Goal: Navigation & Orientation: Find specific page/section

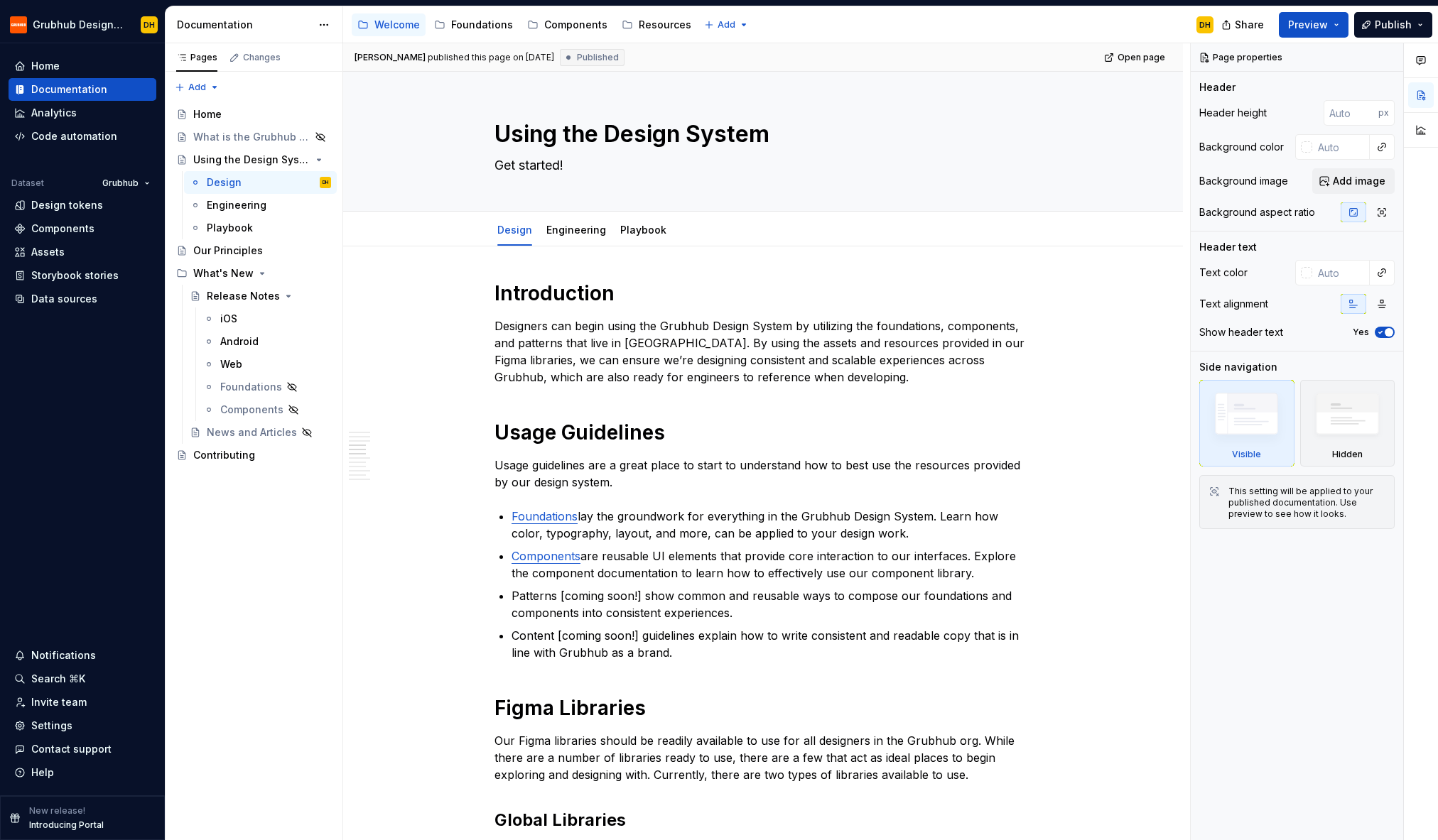
scroll to position [691, 0]
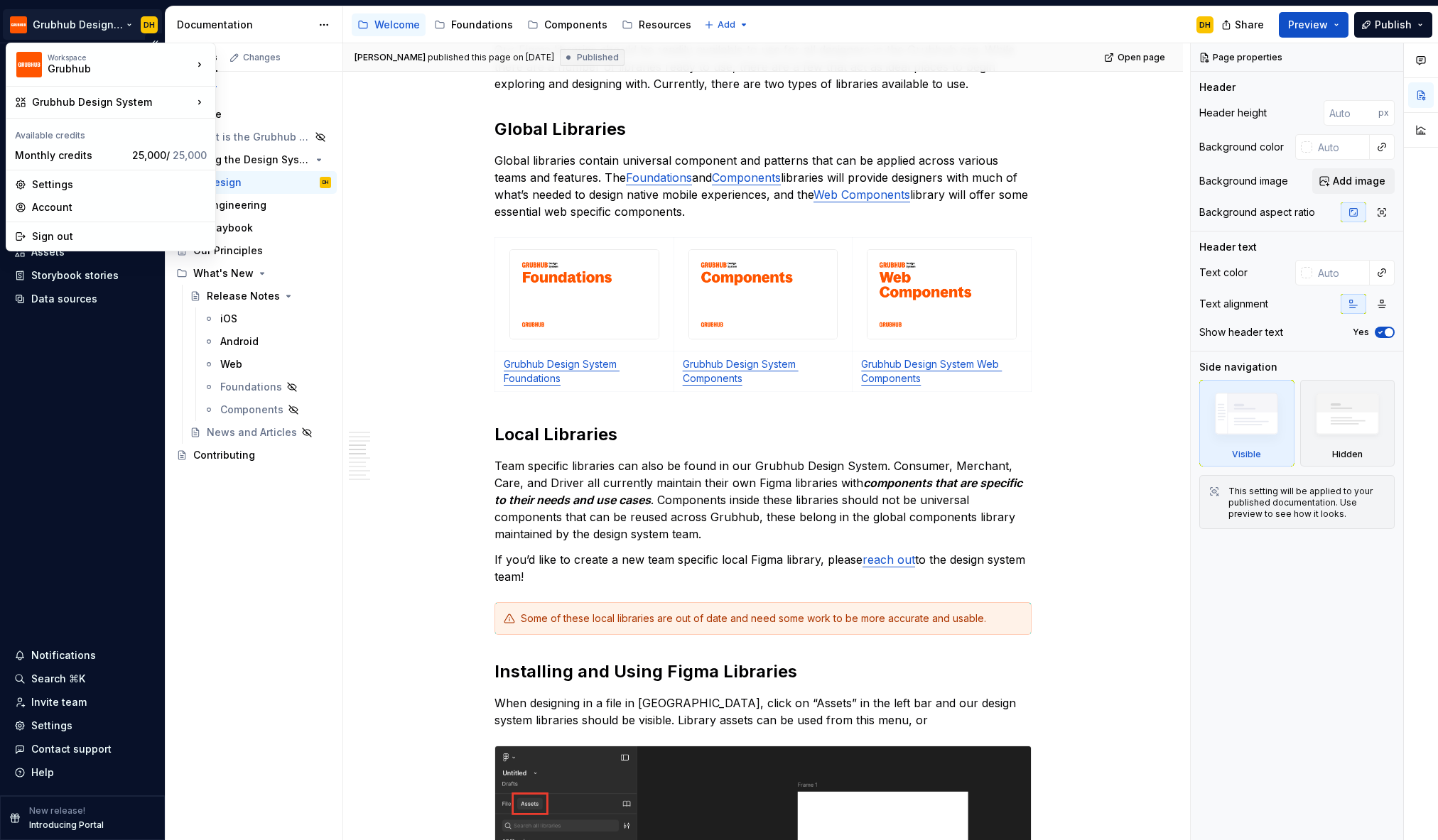
click at [136, 24] on html "Grubhub Design System DH Home Documentation Analytics Code automation Dataset G…" at bounding box center [719, 420] width 1438 height 840
click at [71, 232] on div "Sign out" at bounding box center [119, 236] width 175 height 15
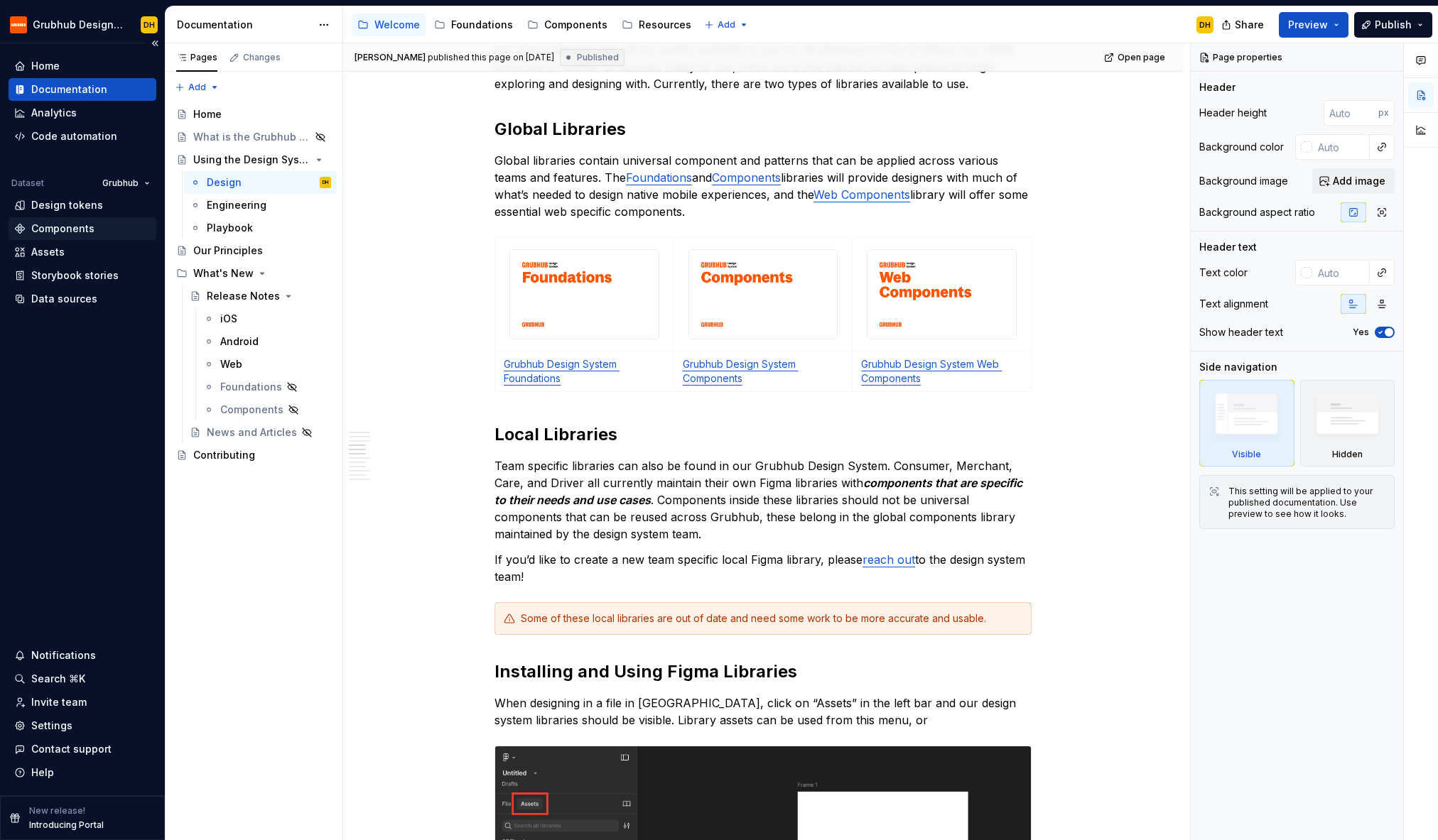
type textarea "*"
click at [128, 27] on html "Grubhub Design System DH Home Documentation Analytics Code automation Dataset G…" at bounding box center [719, 420] width 1438 height 840
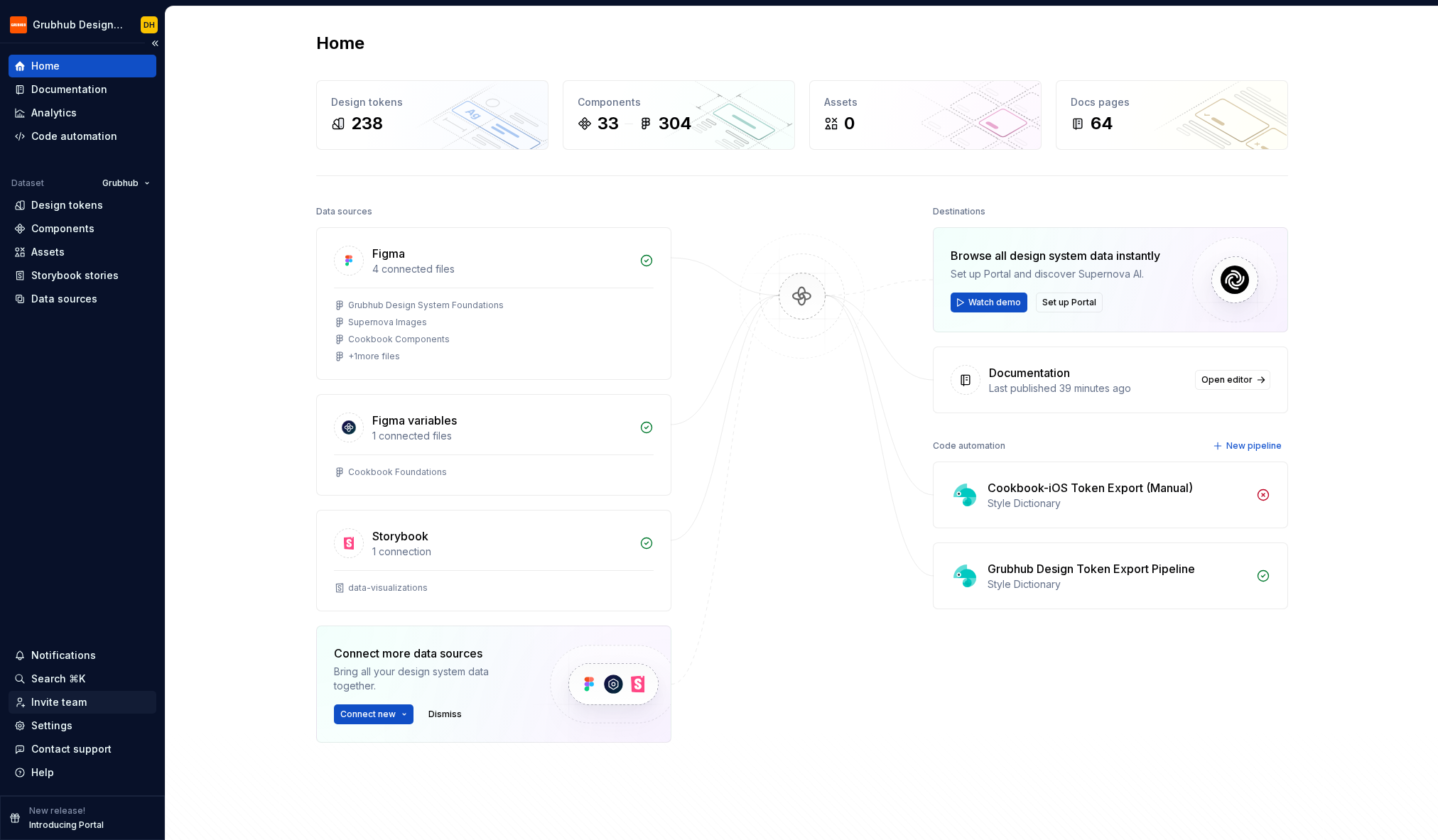
click at [71, 700] on div "Invite team" at bounding box center [59, 703] width 55 height 15
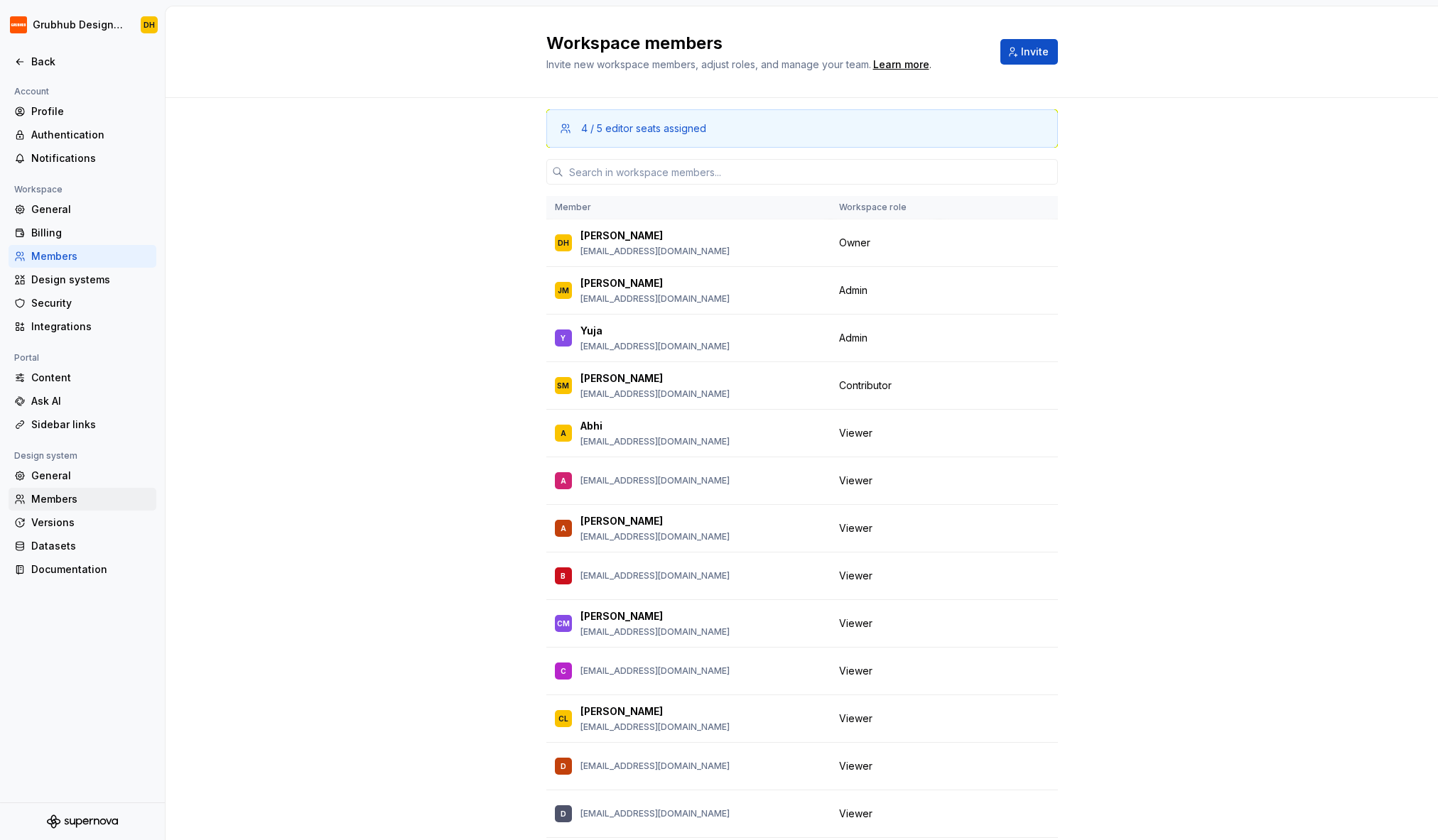
click at [52, 502] on div "Members" at bounding box center [91, 499] width 119 height 15
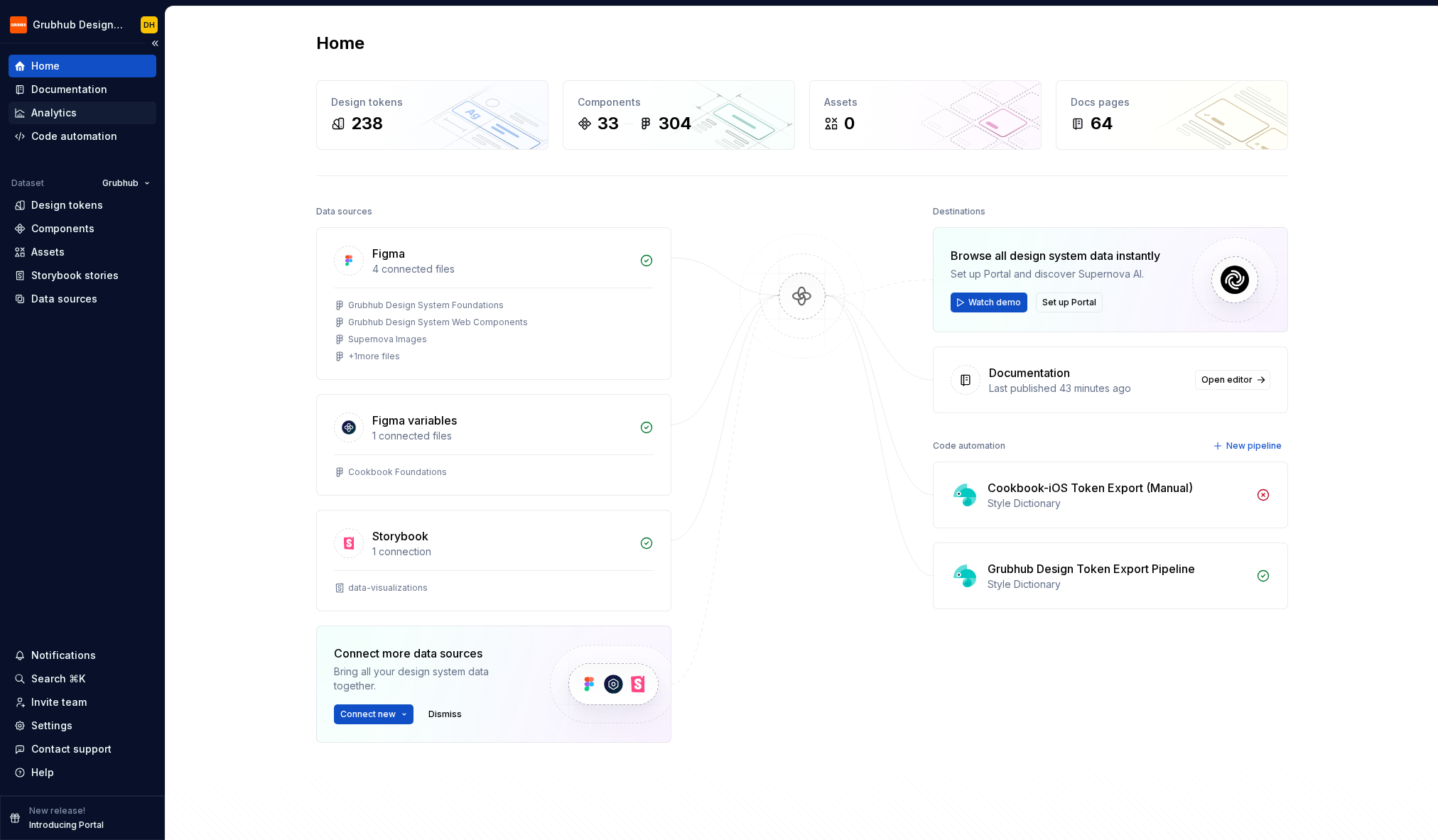
click at [59, 115] on div "Analytics" at bounding box center [54, 113] width 46 height 15
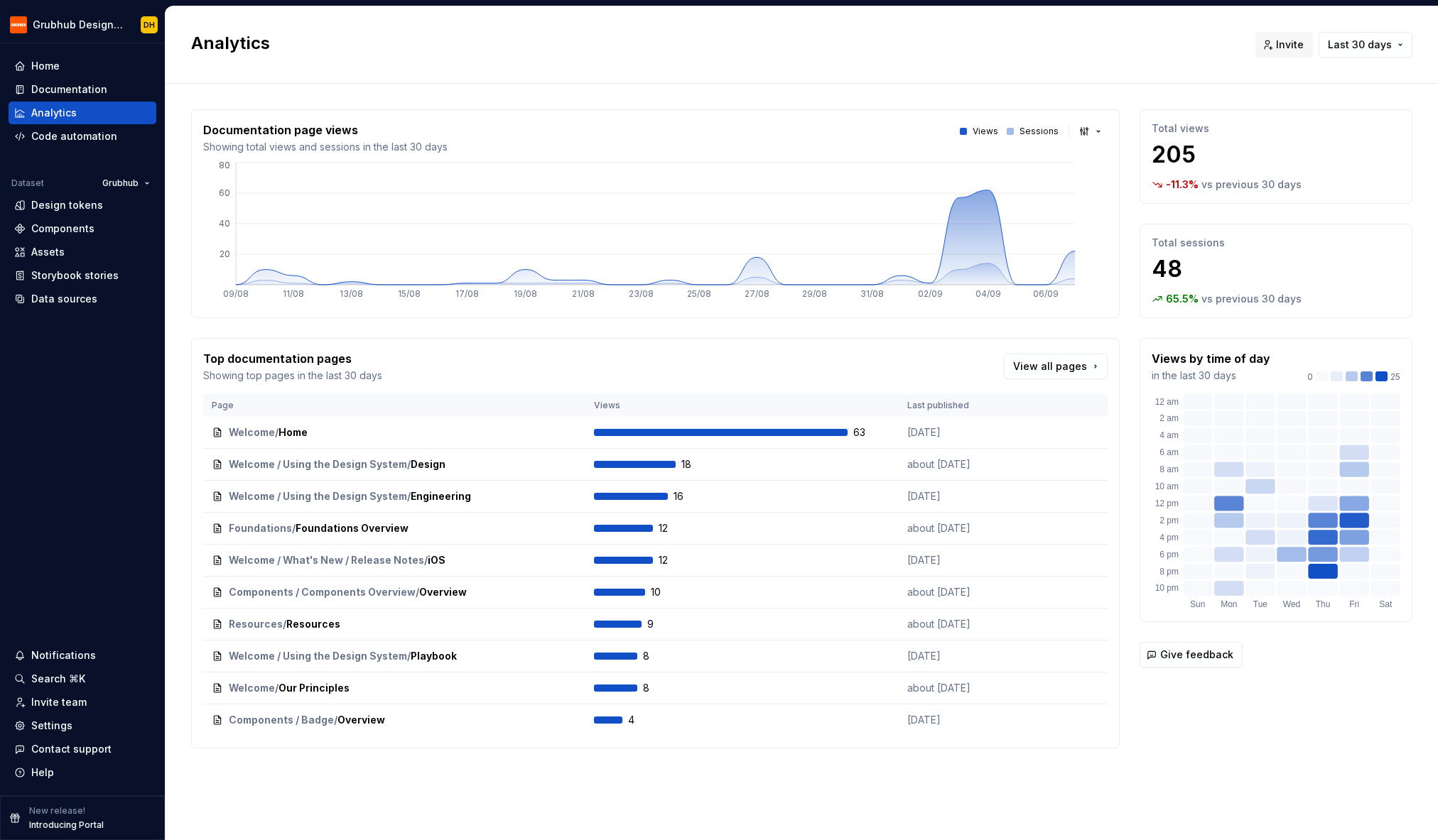
drag, startPoint x: 674, startPoint y: 49, endPoint x: 620, endPoint y: 50, distance: 54.0
click at [620, 51] on h2 "Analytics" at bounding box center [714, 43] width 1047 height 23
